Goal: Transaction & Acquisition: Purchase product/service

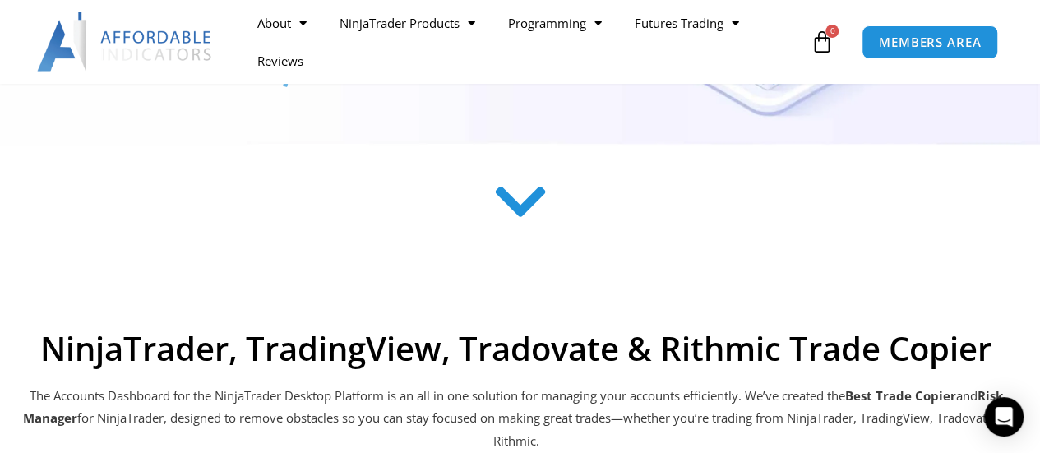
scroll to position [740, 0]
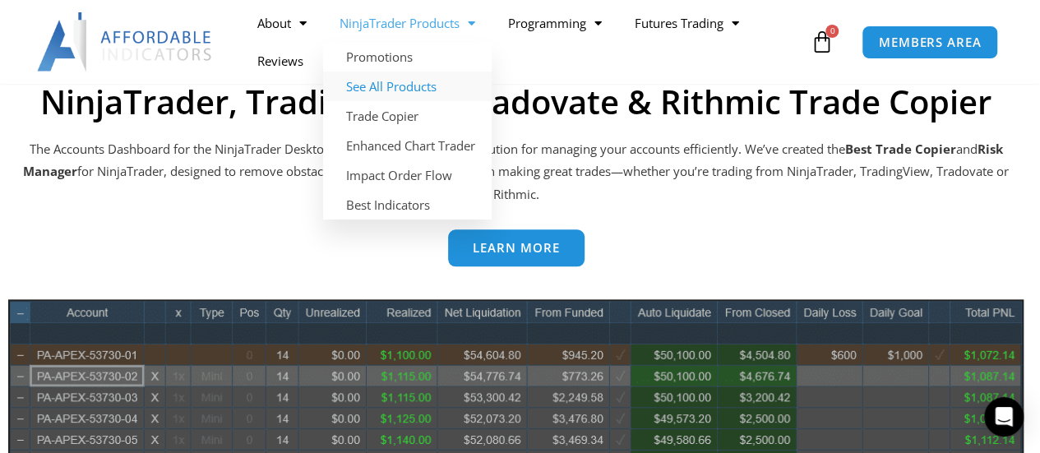
click at [409, 88] on link "See All Products" at bounding box center [407, 87] width 169 height 30
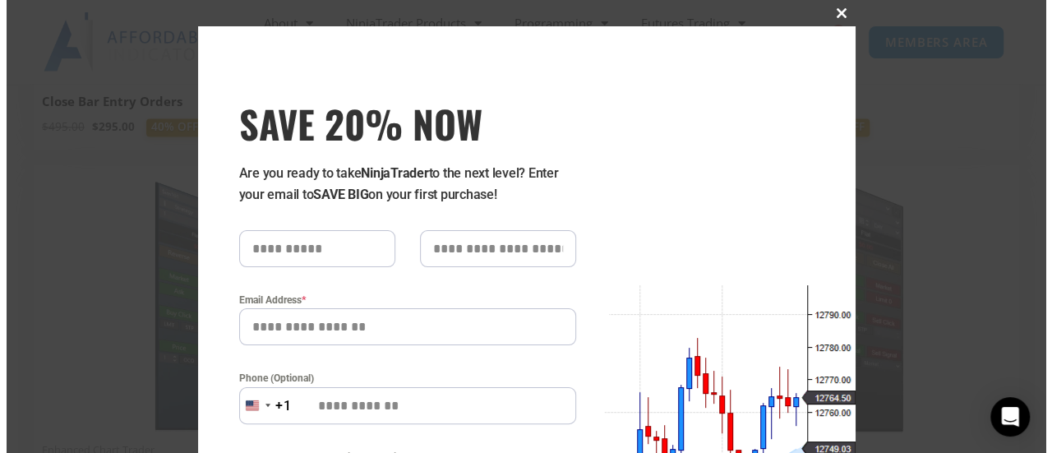
scroll to position [1404, 0]
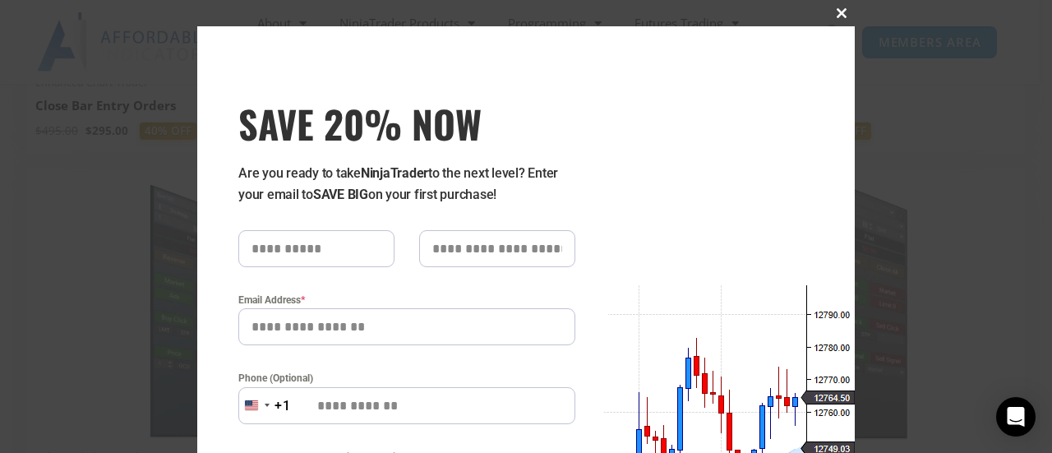
click at [832, 16] on span at bounding box center [842, 13] width 26 height 10
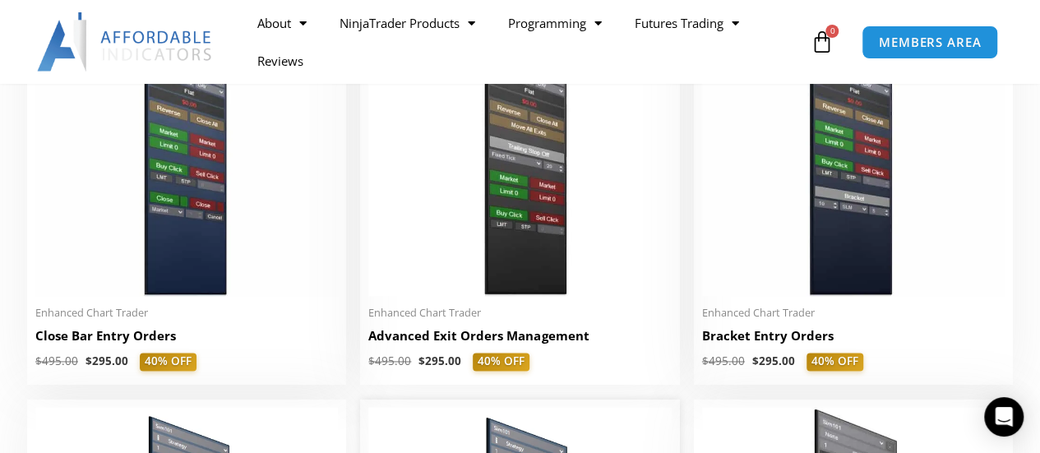
scroll to position [1151, 0]
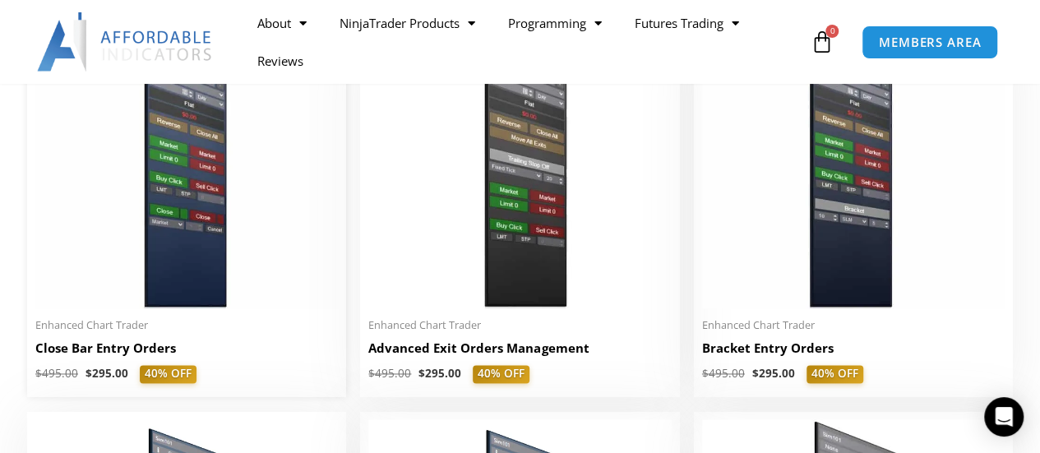
click at [108, 353] on h2 "Close Bar Entry Orders" at bounding box center [186, 348] width 303 height 17
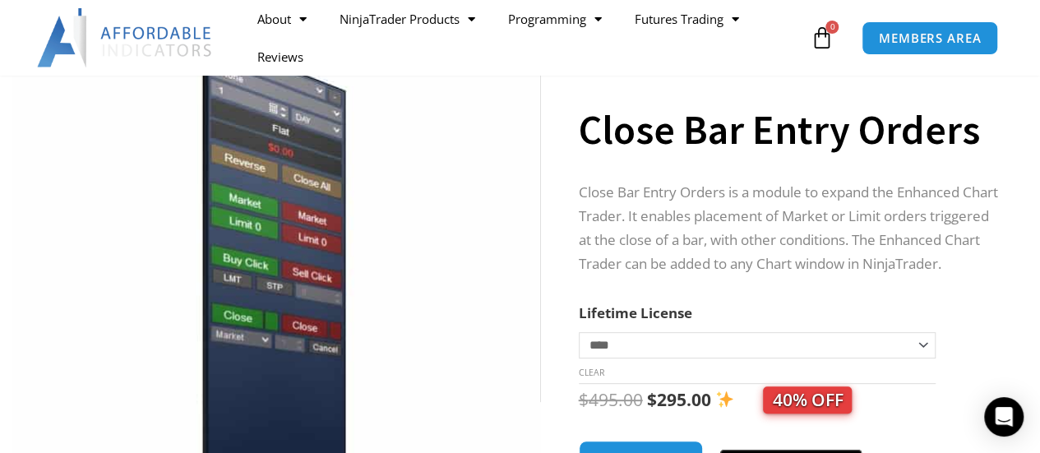
scroll to position [247, 0]
